Goal: Check status: Check status

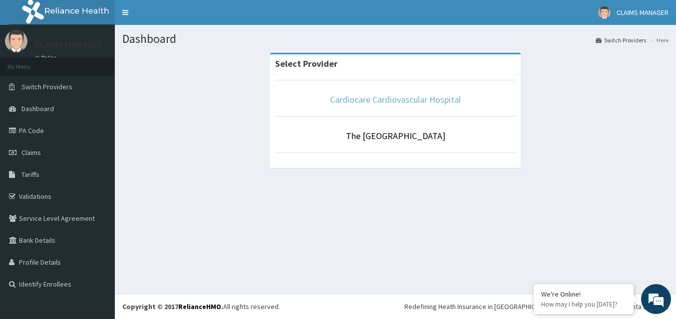
click at [387, 96] on link "Cardiocare Cardiovascular Hospital" at bounding box center [395, 99] width 131 height 11
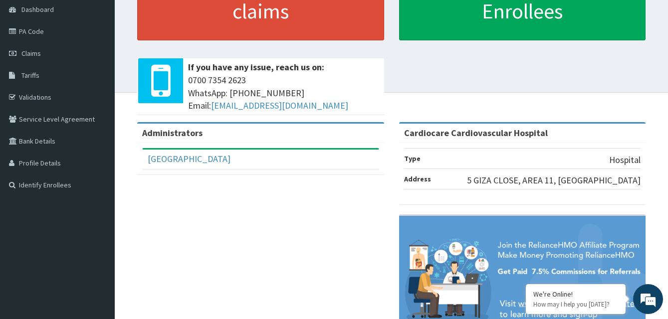
scroll to position [100, 0]
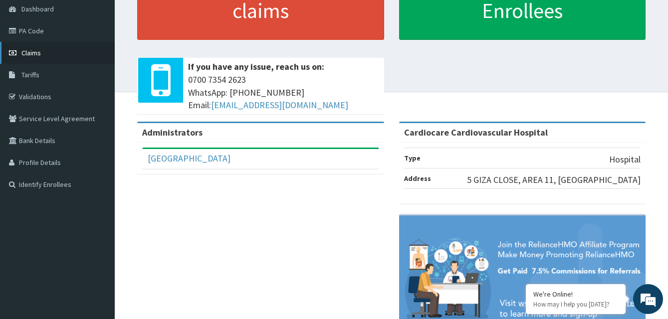
click at [47, 54] on link "Claims" at bounding box center [57, 53] width 115 height 22
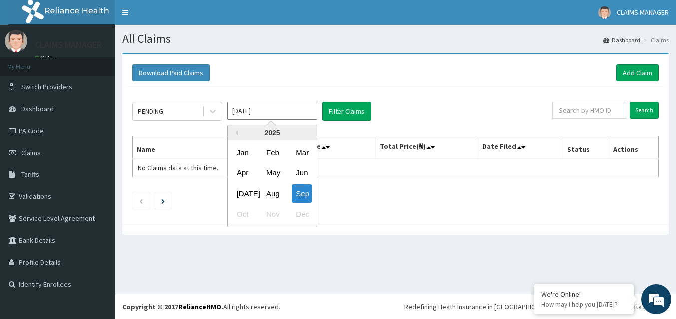
click at [299, 111] on input "Sep 2025" at bounding box center [272, 111] width 90 height 18
click at [276, 175] on div "May" at bounding box center [272, 173] width 20 height 18
type input "May 2025"
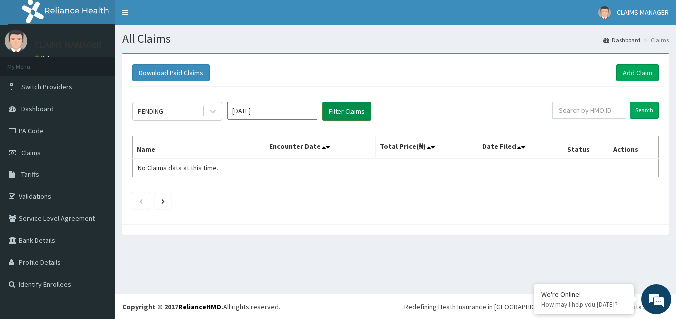
click at [343, 108] on button "Filter Claims" at bounding box center [346, 111] width 49 height 19
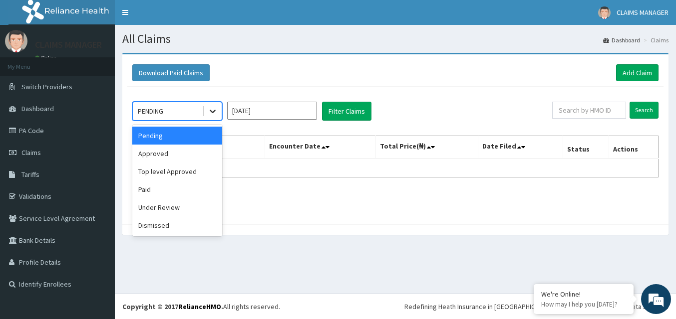
click at [210, 111] on icon at bounding box center [213, 111] width 10 height 10
click at [152, 187] on div "Paid" at bounding box center [177, 190] width 90 height 18
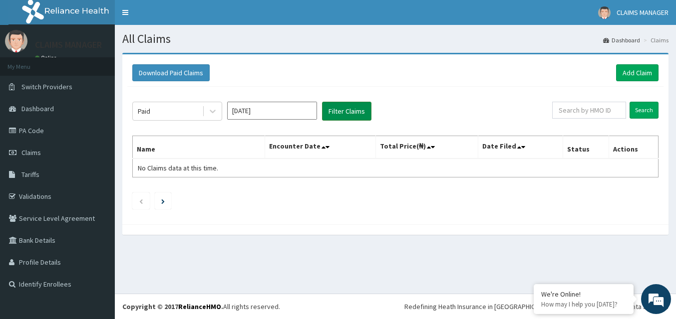
click at [341, 111] on button "Filter Claims" at bounding box center [346, 111] width 49 height 19
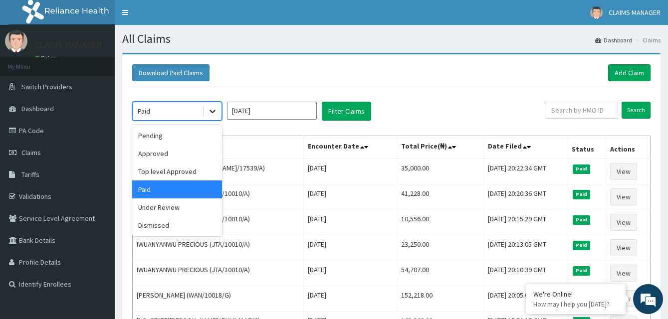
click at [214, 113] on icon at bounding box center [213, 111] width 10 height 10
drag, startPoint x: 159, startPoint y: 211, endPoint x: 164, endPoint y: 208, distance: 6.3
click at [159, 210] on div "Under Review" at bounding box center [177, 208] width 90 height 18
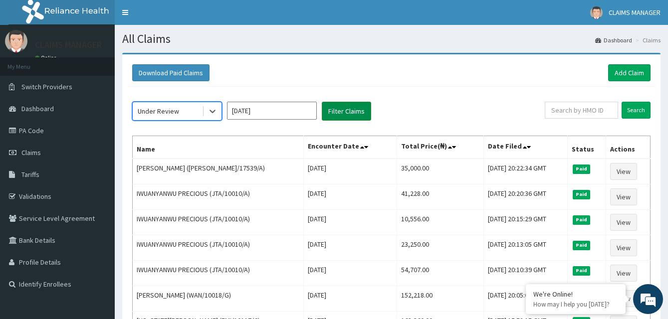
click at [335, 110] on button "Filter Claims" at bounding box center [346, 111] width 49 height 19
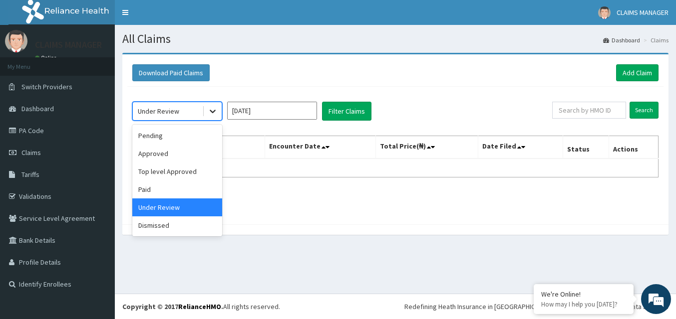
click at [207, 113] on div at bounding box center [213, 111] width 18 height 18
drag, startPoint x: 157, startPoint y: 189, endPoint x: 171, endPoint y: 186, distance: 14.3
click at [157, 189] on div "Paid" at bounding box center [177, 190] width 90 height 18
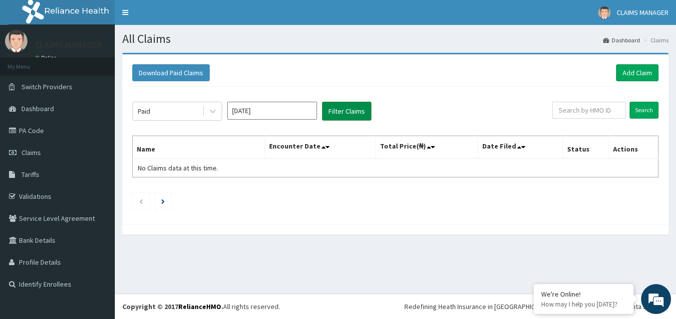
click at [343, 110] on button "Filter Claims" at bounding box center [346, 111] width 49 height 19
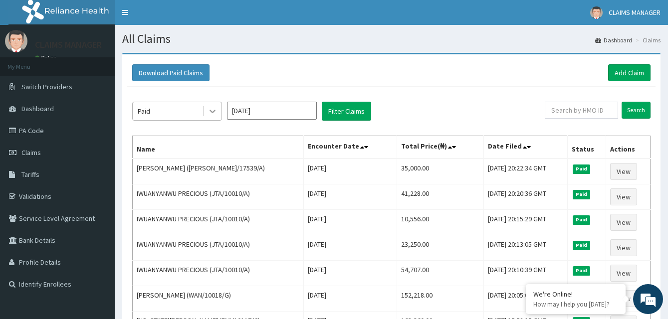
click at [209, 112] on icon at bounding box center [213, 111] width 10 height 10
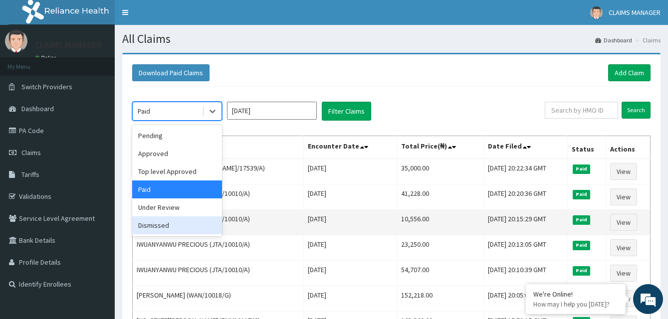
click at [157, 226] on div "Dismissed" at bounding box center [177, 226] width 90 height 18
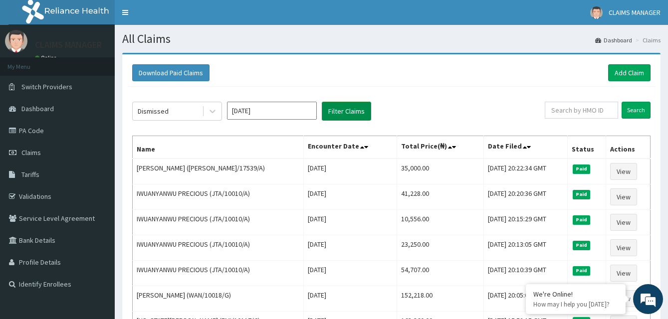
drag, startPoint x: 352, startPoint y: 109, endPoint x: 340, endPoint y: 105, distance: 13.1
click at [351, 109] on button "Filter Claims" at bounding box center [346, 111] width 49 height 19
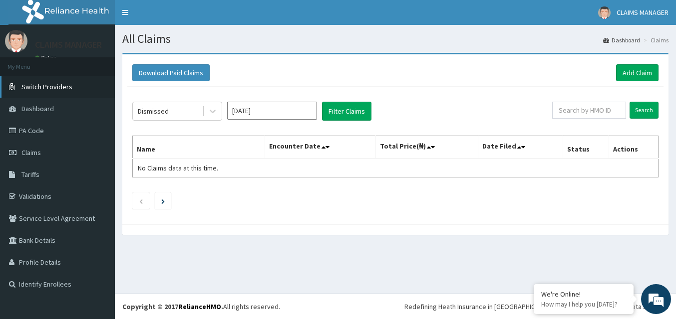
click at [49, 88] on span "Switch Providers" at bounding box center [46, 86] width 51 height 9
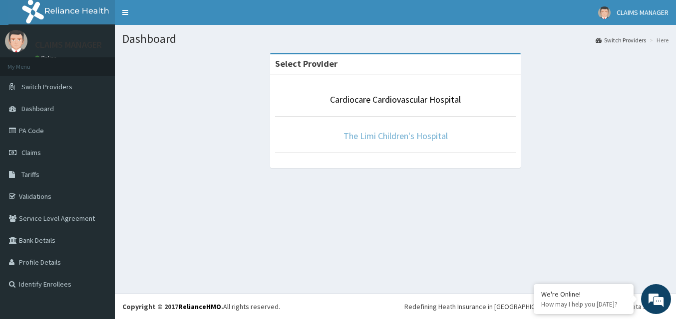
click at [370, 135] on link "The Limi Children's Hospital" at bounding box center [395, 135] width 104 height 11
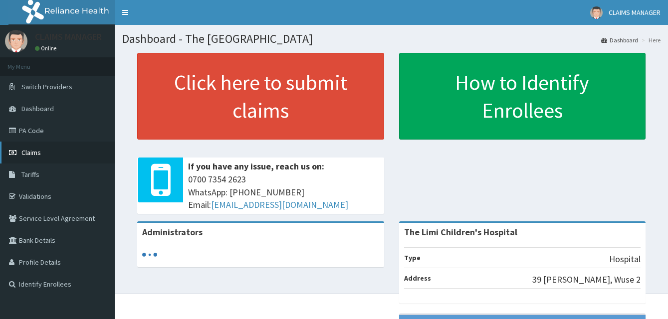
click at [41, 154] on link "Claims" at bounding box center [57, 153] width 115 height 22
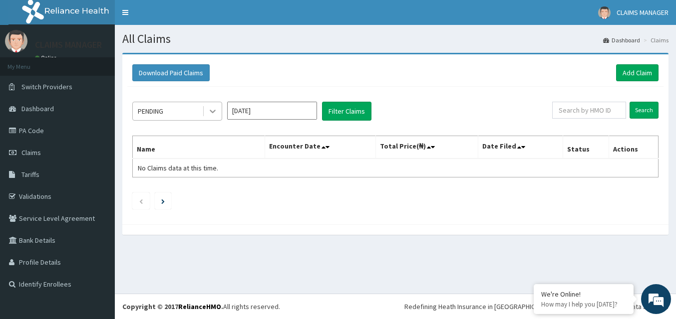
click at [215, 112] on icon at bounding box center [213, 111] width 10 height 10
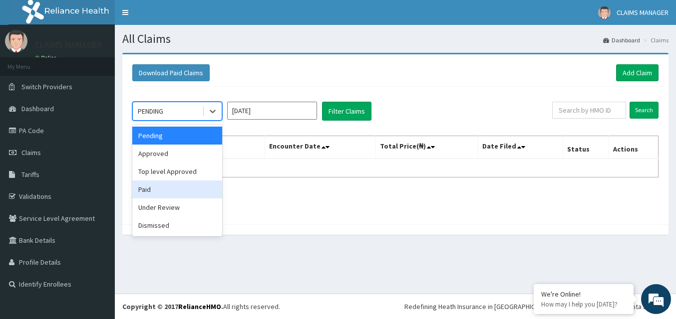
click at [158, 193] on div "Paid" at bounding box center [177, 190] width 90 height 18
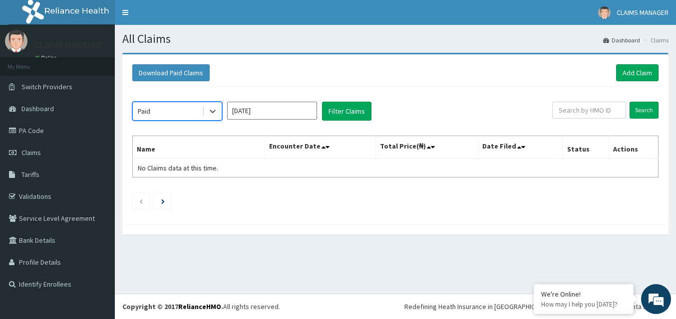
click at [303, 111] on input "[DATE]" at bounding box center [272, 111] width 90 height 18
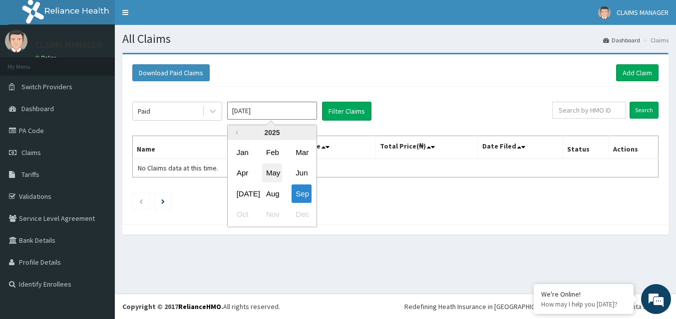
click at [271, 174] on div "May" at bounding box center [272, 173] width 20 height 18
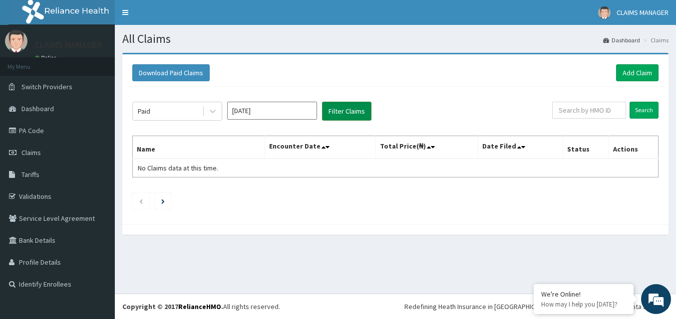
click at [339, 109] on button "Filter Claims" at bounding box center [346, 111] width 49 height 19
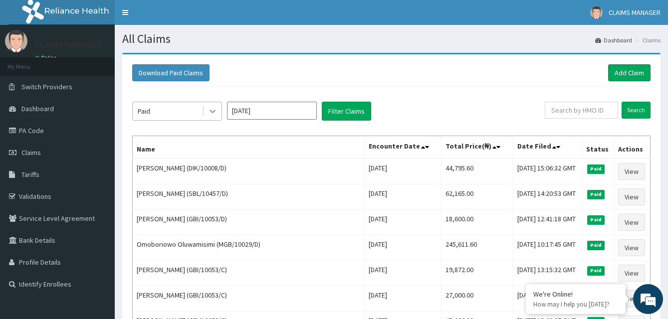
click at [214, 113] on icon at bounding box center [213, 111] width 10 height 10
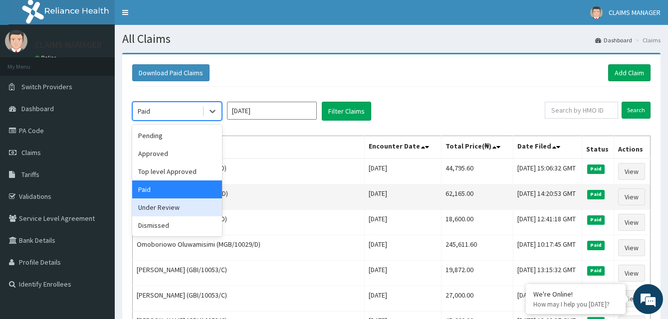
click at [165, 207] on div "Under Review" at bounding box center [177, 208] width 90 height 18
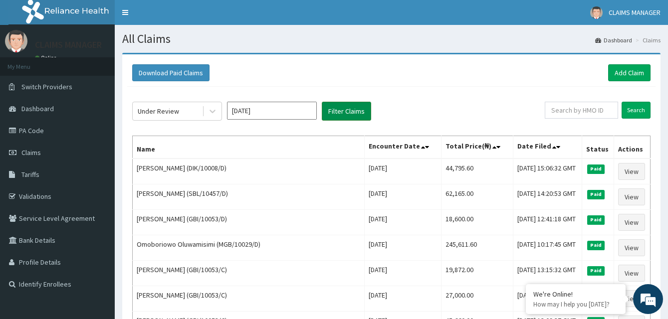
click at [343, 110] on button "Filter Claims" at bounding box center [346, 111] width 49 height 19
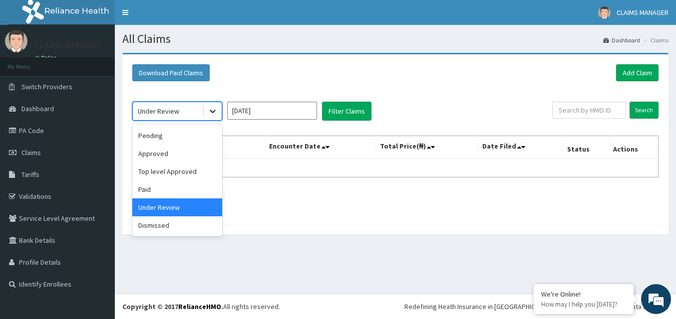
click at [211, 110] on icon at bounding box center [213, 111] width 10 height 10
click at [156, 189] on div "Paid" at bounding box center [177, 190] width 90 height 18
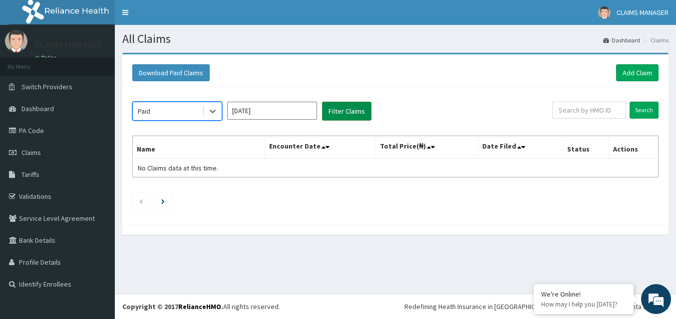
click at [357, 113] on button "Filter Claims" at bounding box center [346, 111] width 49 height 19
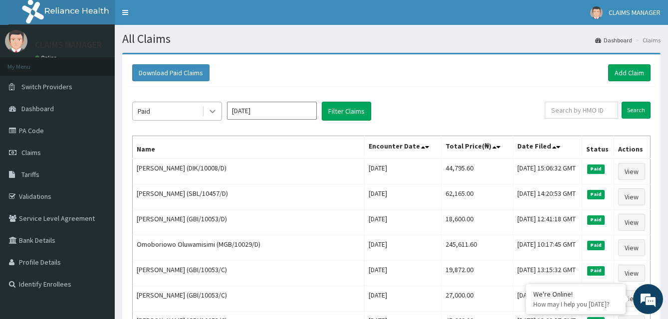
click at [211, 112] on icon at bounding box center [213, 111] width 6 height 3
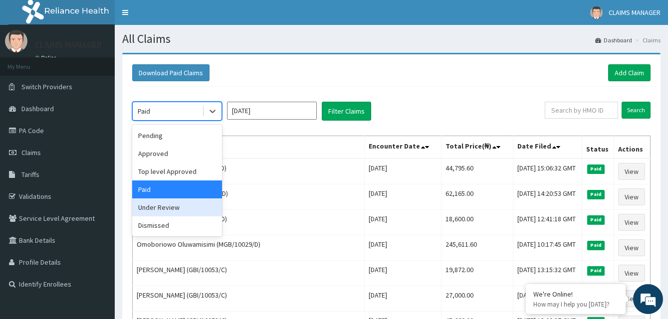
click at [176, 207] on div "Under Review" at bounding box center [177, 208] width 90 height 18
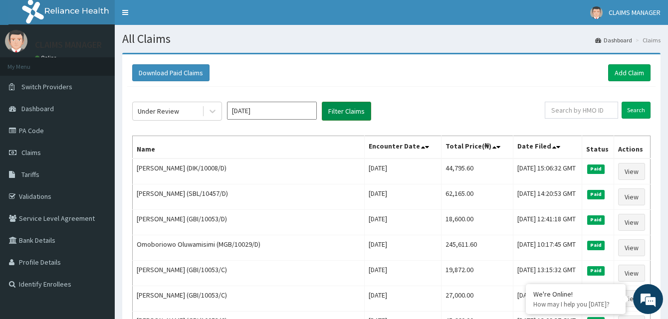
click at [350, 112] on button "Filter Claims" at bounding box center [346, 111] width 49 height 19
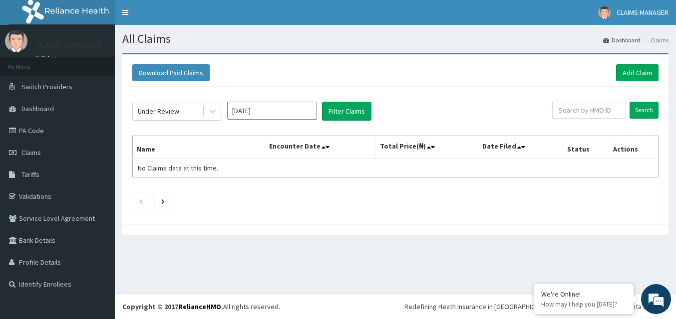
click at [305, 109] on input "May 2025" at bounding box center [272, 111] width 90 height 18
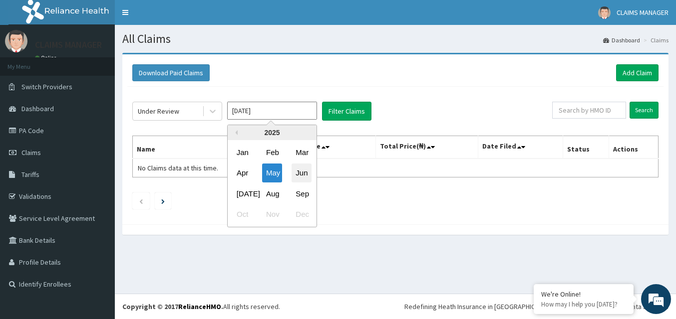
click at [305, 173] on div "Jun" at bounding box center [301, 173] width 20 height 18
type input "[DATE]"
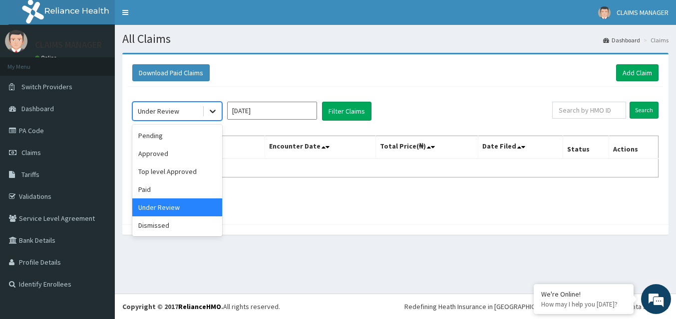
click at [210, 110] on icon at bounding box center [213, 111] width 6 height 3
click at [170, 226] on div "Dismissed" at bounding box center [177, 226] width 90 height 18
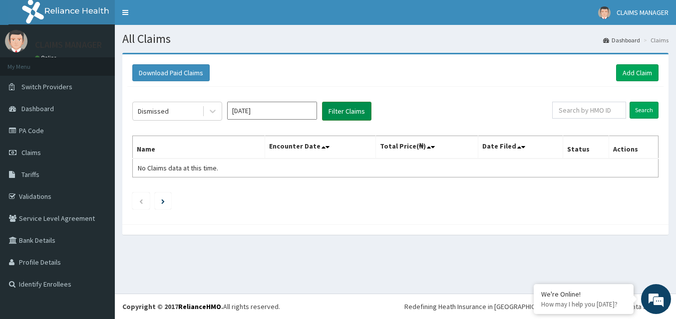
click at [342, 111] on button "Filter Claims" at bounding box center [346, 111] width 49 height 19
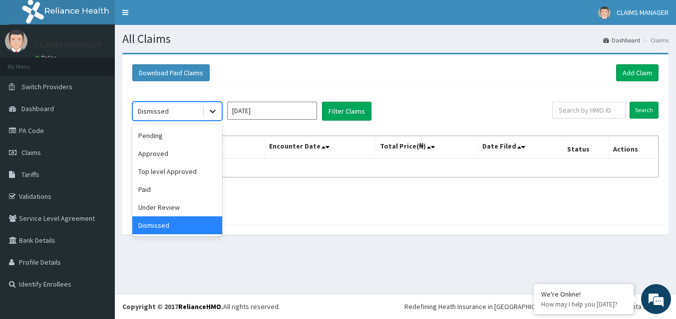
click at [209, 111] on icon at bounding box center [213, 111] width 10 height 10
click at [175, 189] on div "Paid" at bounding box center [177, 190] width 90 height 18
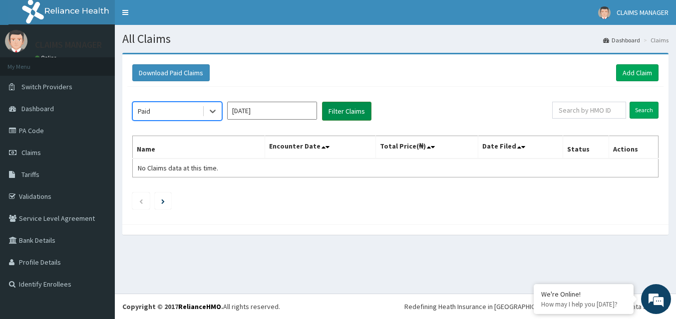
click at [337, 111] on button "Filter Claims" at bounding box center [346, 111] width 49 height 19
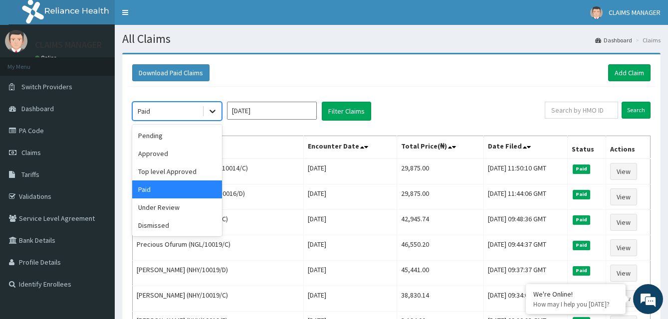
click at [212, 113] on icon at bounding box center [213, 111] width 10 height 10
click at [187, 208] on div "Under Review" at bounding box center [177, 208] width 90 height 18
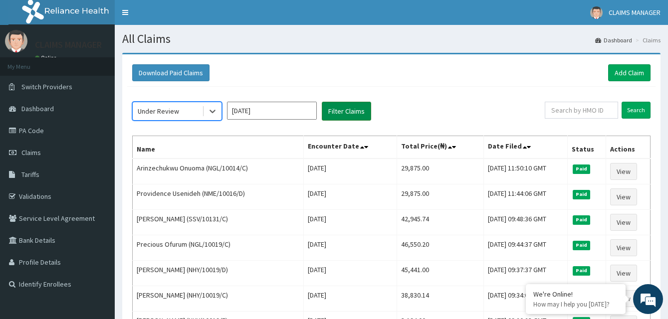
click at [338, 111] on button "Filter Claims" at bounding box center [346, 111] width 49 height 19
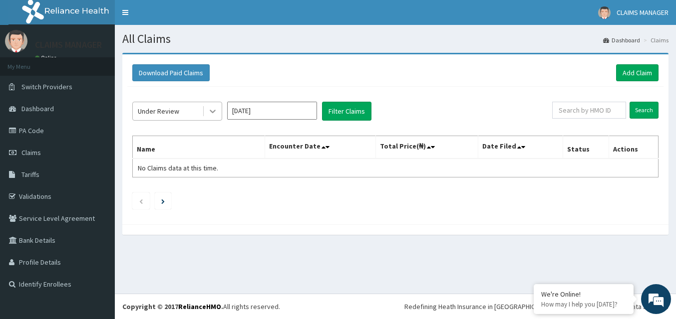
click at [214, 114] on icon at bounding box center [213, 111] width 10 height 10
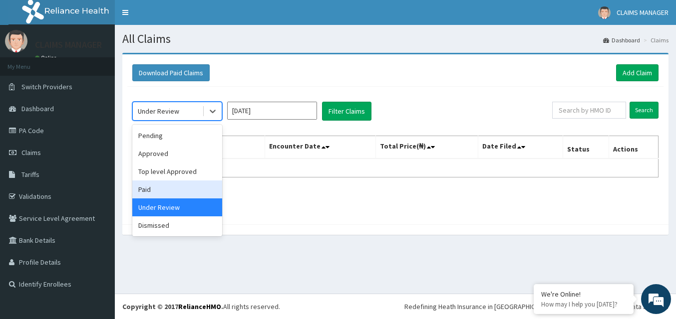
click at [167, 192] on div "Paid" at bounding box center [177, 190] width 90 height 18
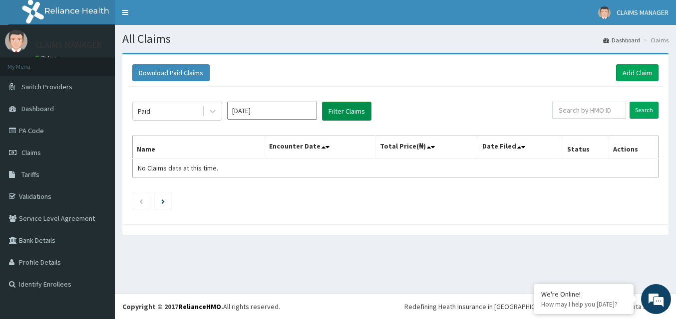
click at [345, 107] on button "Filter Claims" at bounding box center [346, 111] width 49 height 19
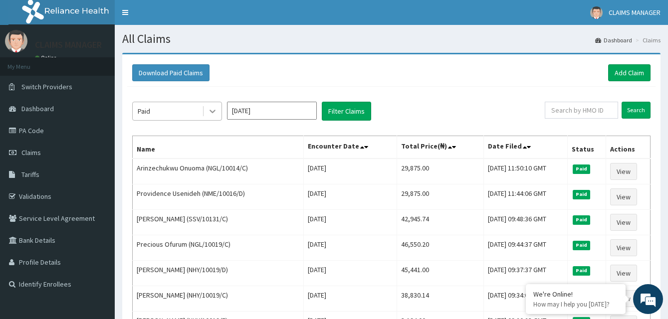
click at [214, 114] on icon at bounding box center [213, 111] width 10 height 10
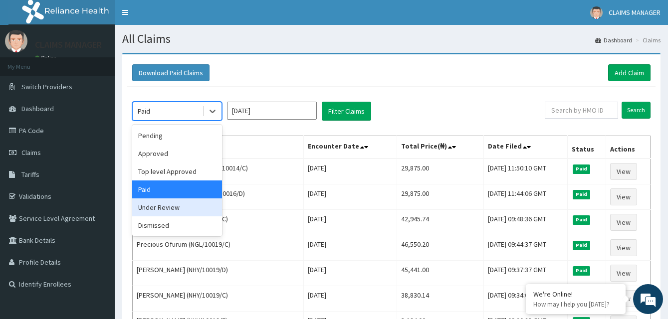
click at [161, 212] on div "Under Review" at bounding box center [177, 208] width 90 height 18
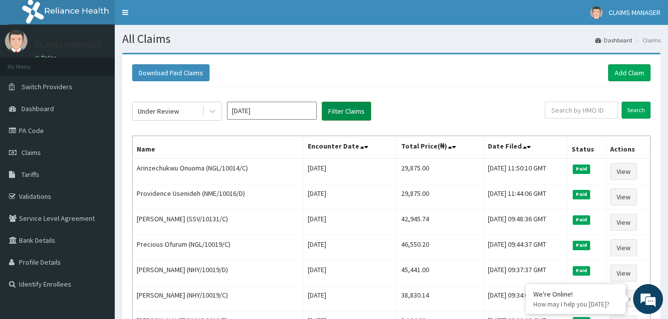
click at [342, 116] on button "Filter Claims" at bounding box center [346, 111] width 49 height 19
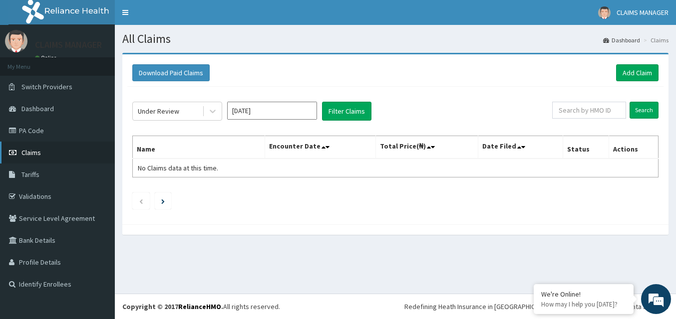
click at [30, 150] on span "Claims" at bounding box center [30, 152] width 19 height 9
click at [41, 87] on span "Switch Providers" at bounding box center [46, 86] width 51 height 9
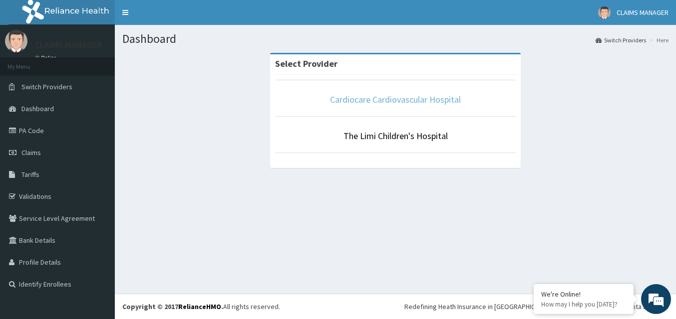
click at [372, 96] on link "Cardiocare Cardiovascular Hospital" at bounding box center [395, 99] width 131 height 11
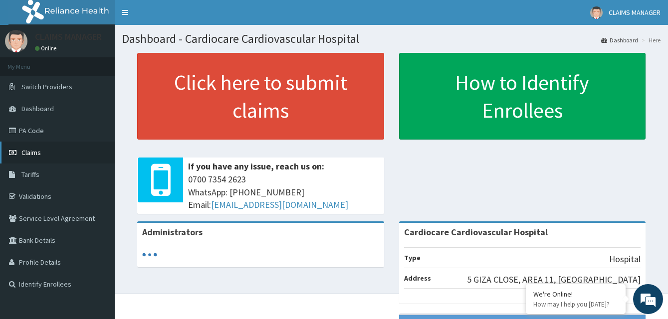
click at [37, 152] on span "Claims" at bounding box center [30, 152] width 19 height 9
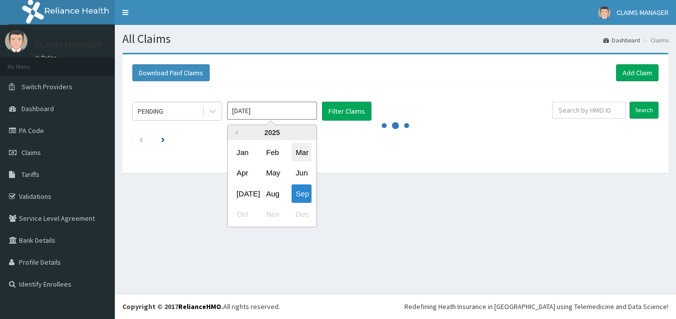
drag, startPoint x: 271, startPoint y: 111, endPoint x: 306, endPoint y: 161, distance: 60.6
click at [272, 111] on input "[DATE]" at bounding box center [272, 111] width 90 height 18
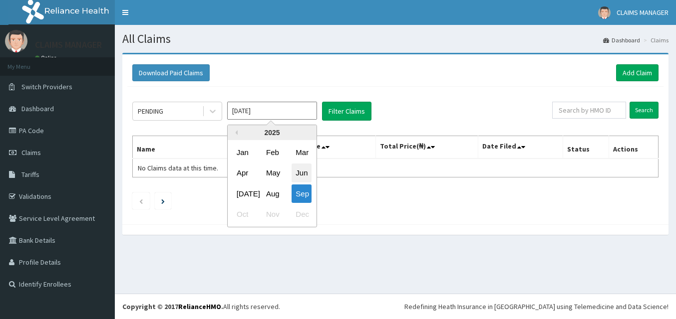
click at [299, 173] on div "Jun" at bounding box center [301, 173] width 20 height 18
type input "[DATE]"
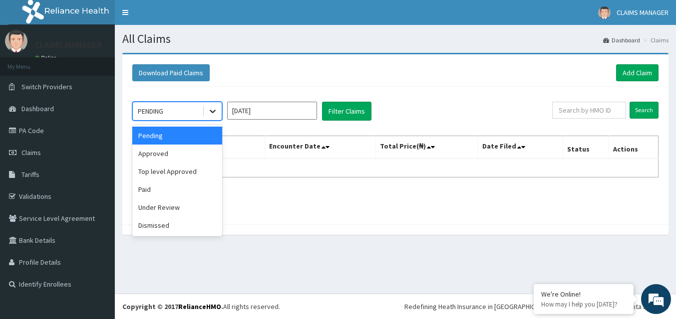
click at [212, 111] on icon at bounding box center [213, 111] width 10 height 10
click at [149, 189] on div "Paid" at bounding box center [177, 190] width 90 height 18
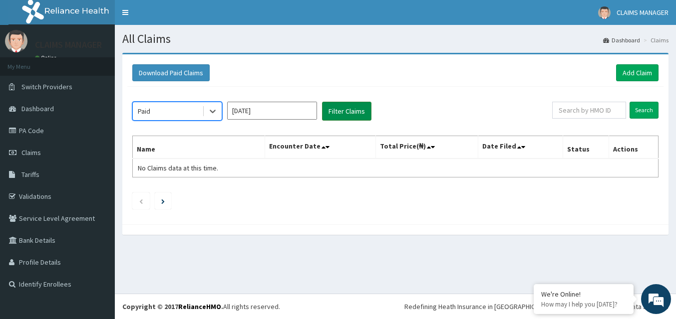
click at [341, 112] on button "Filter Claims" at bounding box center [346, 111] width 49 height 19
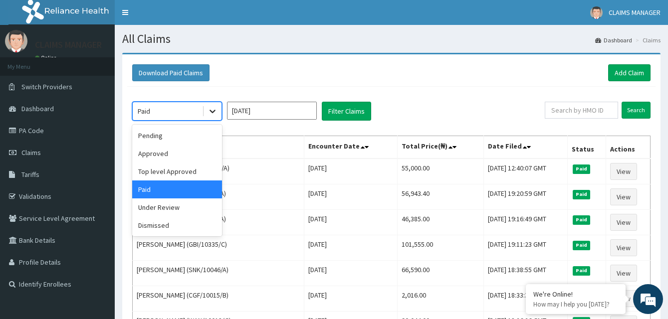
click at [214, 113] on icon at bounding box center [213, 111] width 10 height 10
click at [168, 210] on div "Under Review" at bounding box center [177, 208] width 90 height 18
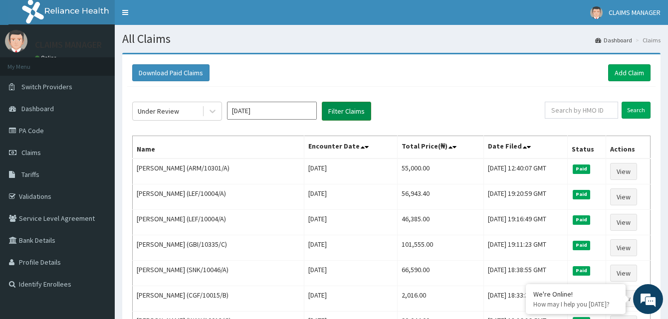
click at [340, 106] on button "Filter Claims" at bounding box center [346, 111] width 49 height 19
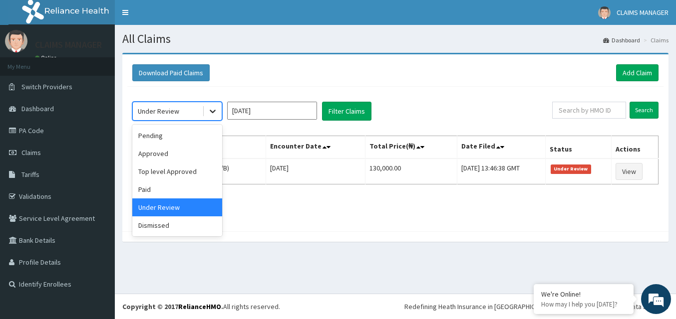
click at [212, 112] on icon at bounding box center [213, 111] width 6 height 3
click at [169, 227] on div "Dismissed" at bounding box center [177, 226] width 90 height 18
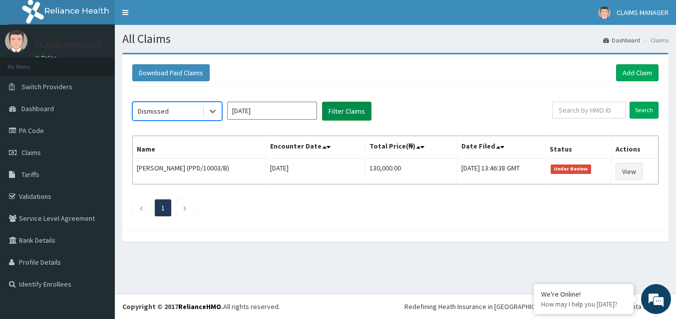
click at [350, 109] on button "Filter Claims" at bounding box center [346, 111] width 49 height 19
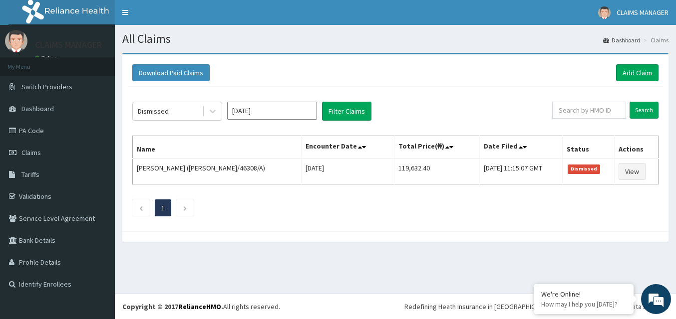
click at [451, 105] on div "Dismissed [DATE] Filter Claims" at bounding box center [342, 111] width 420 height 19
